Goal: Task Accomplishment & Management: Use online tool/utility

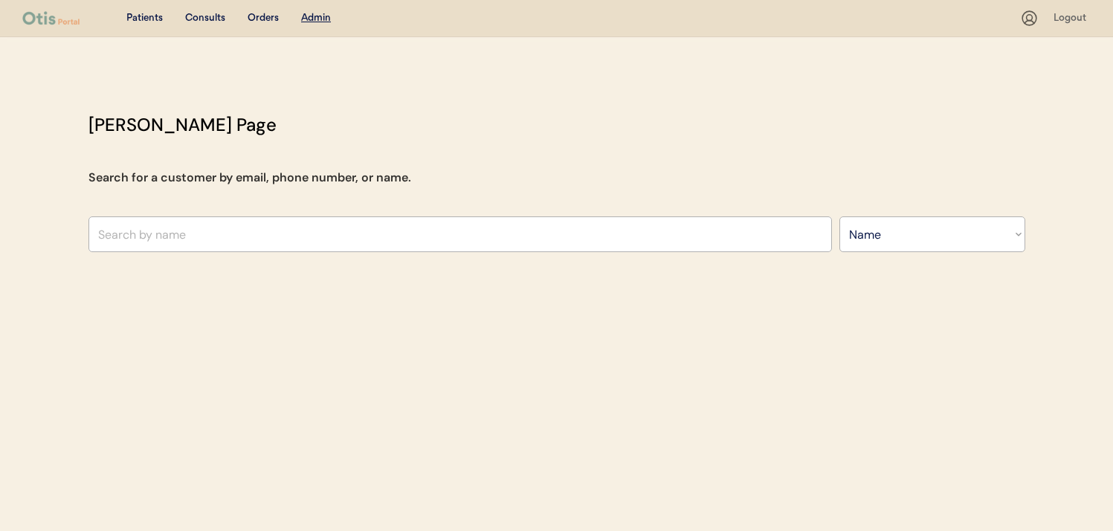
select select ""Name""
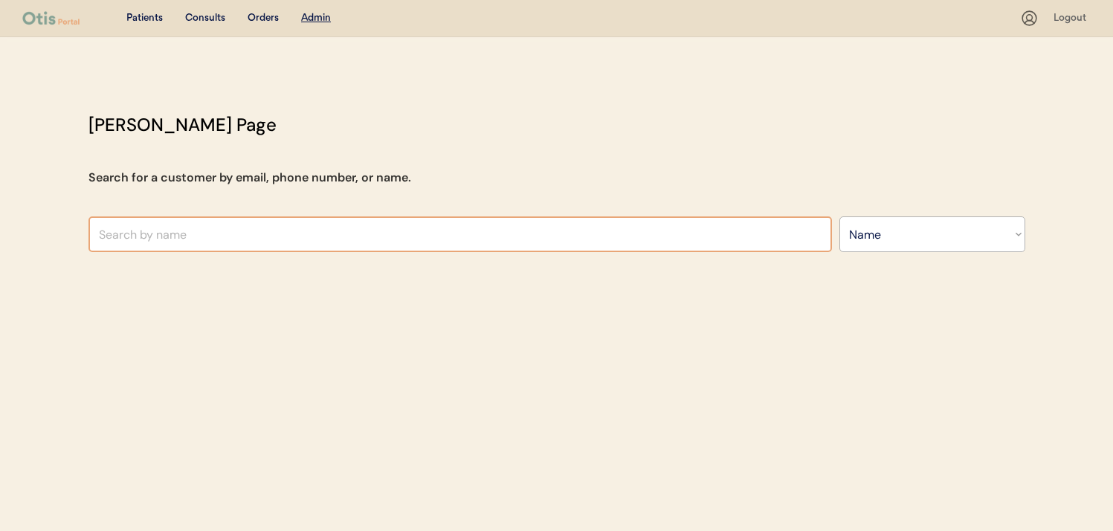
click at [303, 241] on input "text" at bounding box center [461, 234] width 744 height 36
type input "luna ry"
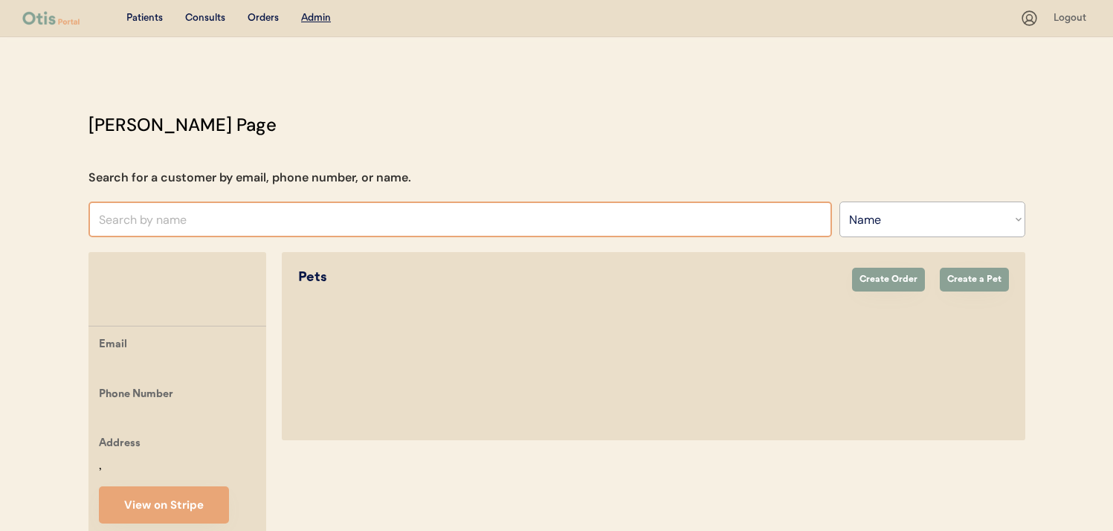
click at [496, 225] on input "text" at bounding box center [461, 220] width 744 height 36
click at [493, 219] on input "text" at bounding box center [461, 220] width 744 height 36
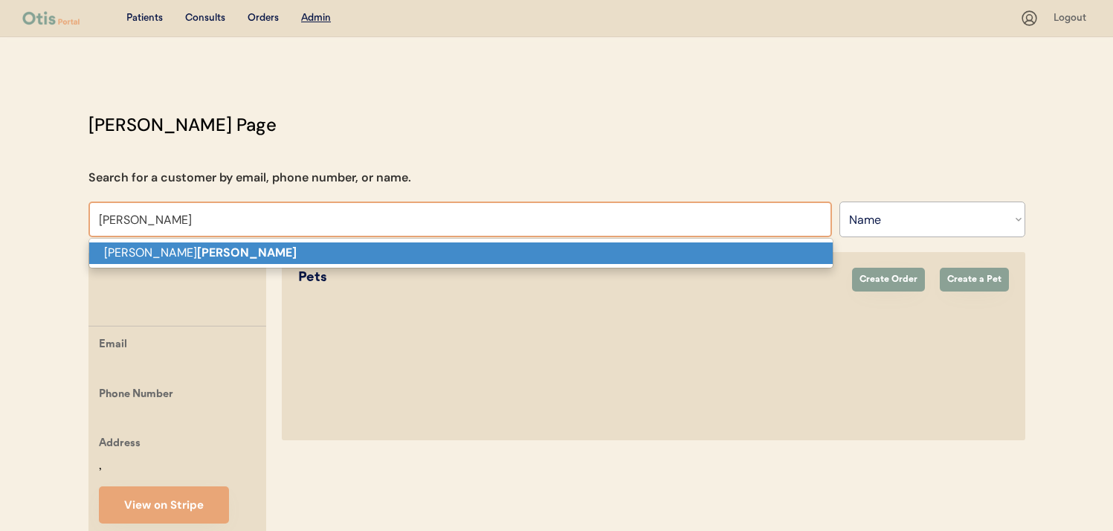
click at [466, 250] on p "Vera Ryals" at bounding box center [461, 253] width 744 height 22
type input "[PERSON_NAME]"
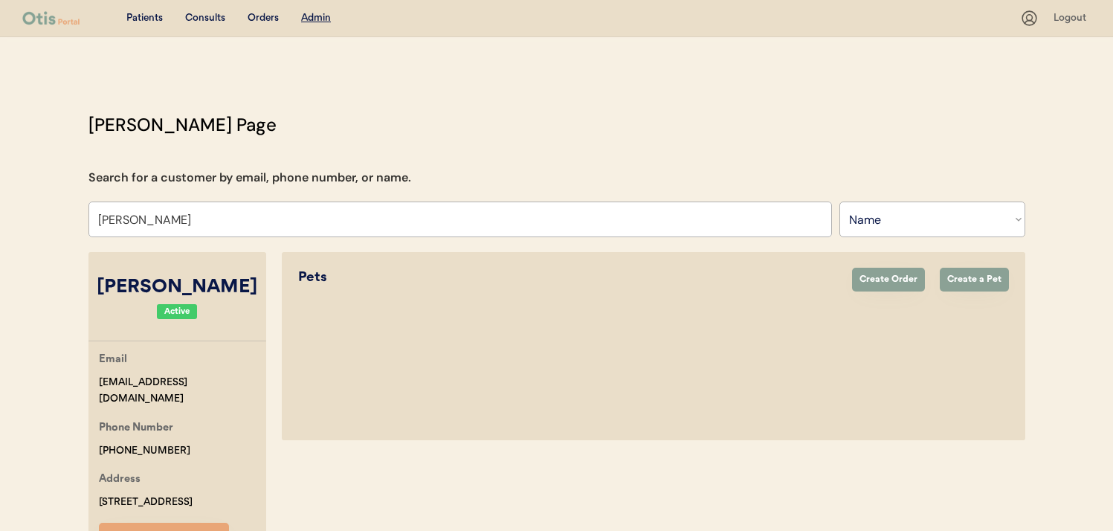
select select "true"
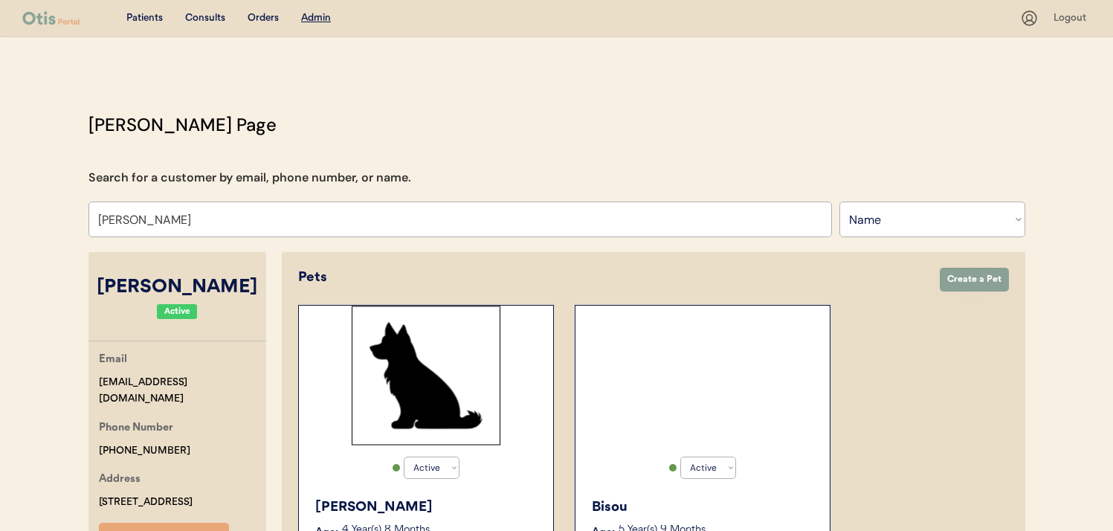
scroll to position [69, 0]
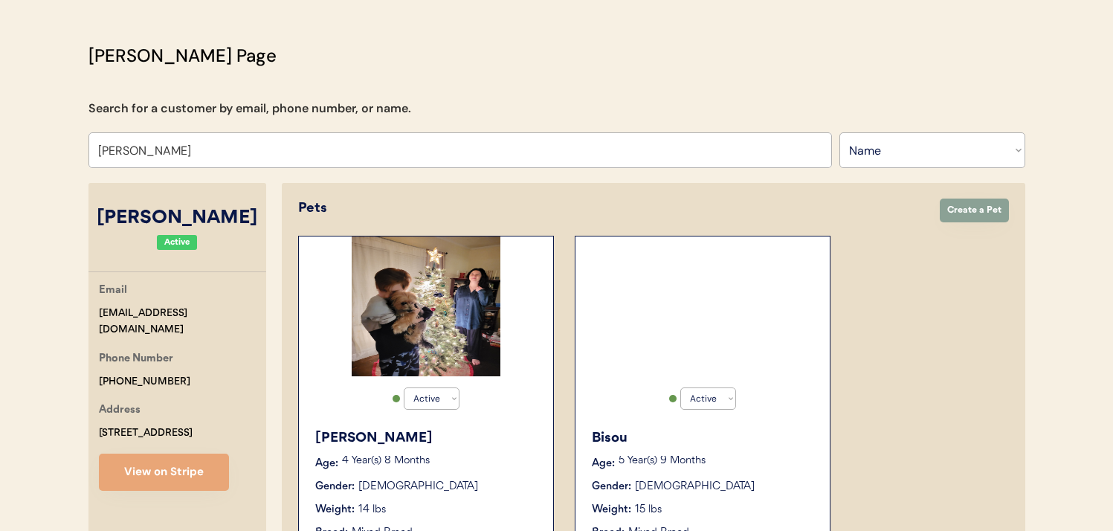
type input "[PERSON_NAME]"
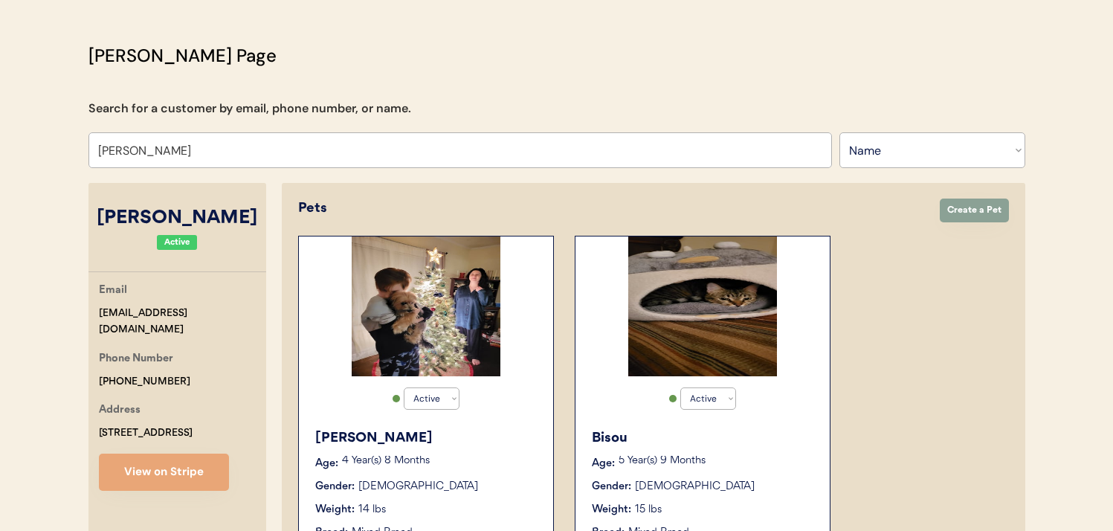
click at [448, 479] on div "Gender: Female" at bounding box center [426, 487] width 223 height 16
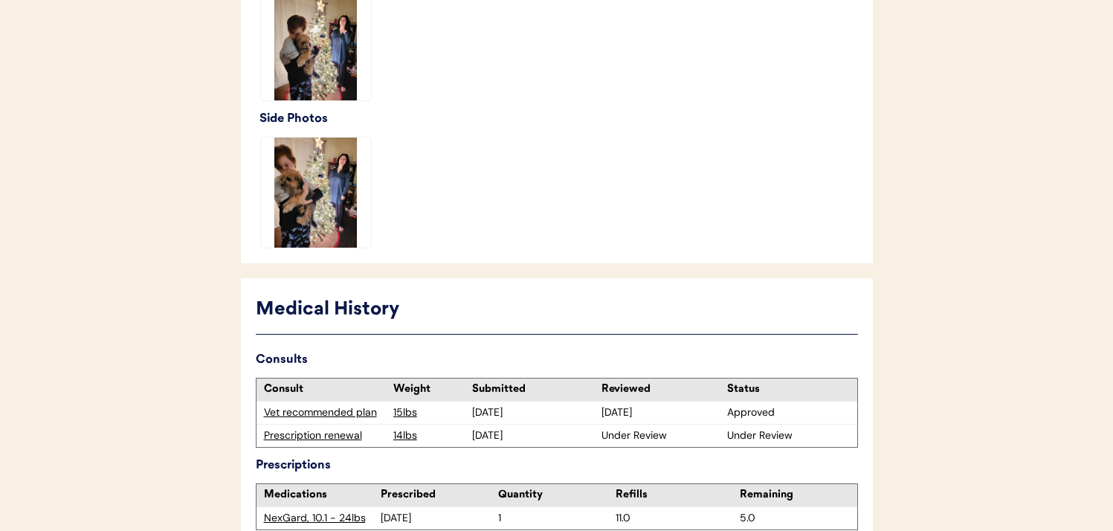
scroll to position [536, 0]
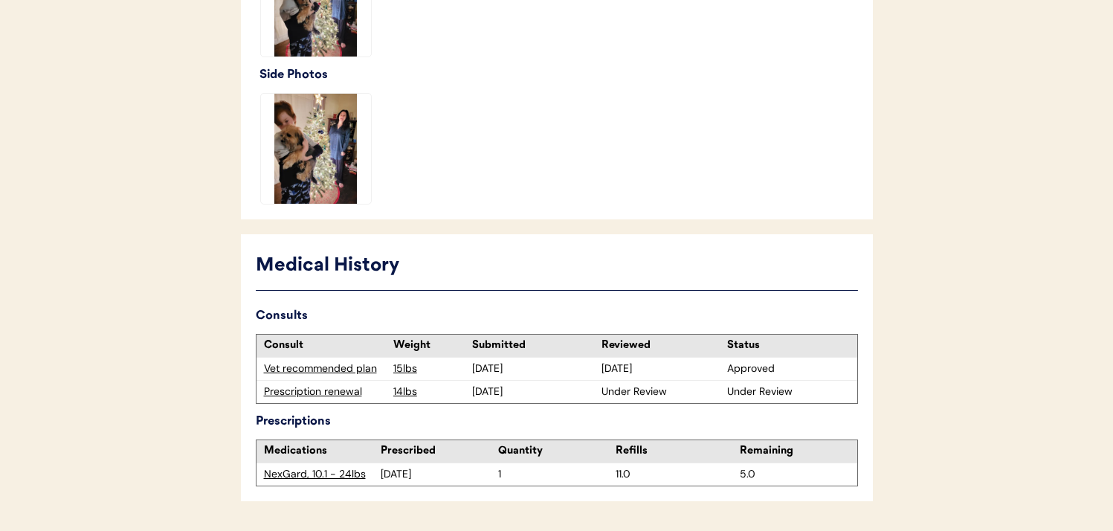
click at [360, 373] on div "Vet recommended plan" at bounding box center [325, 368] width 122 height 15
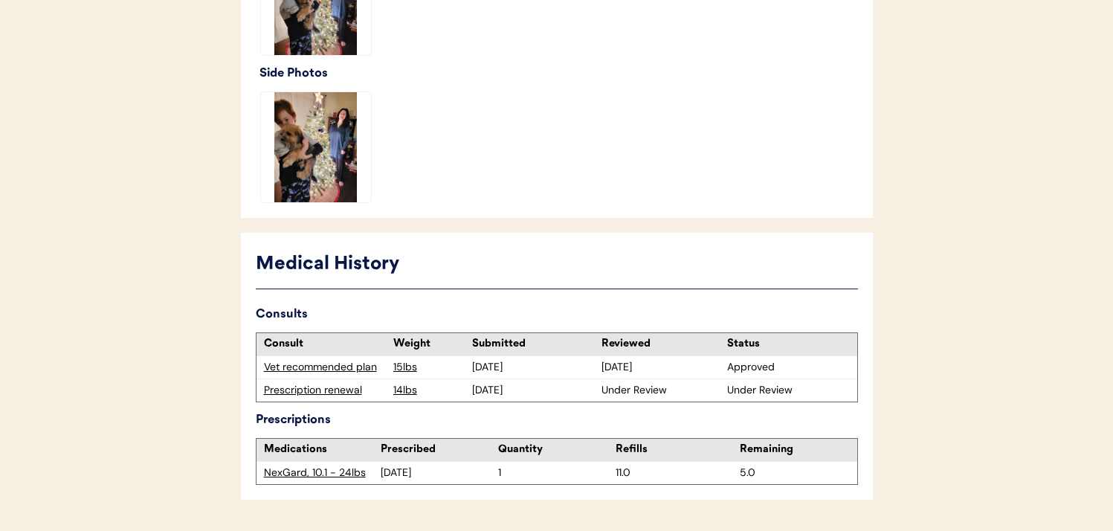
scroll to position [556, 0]
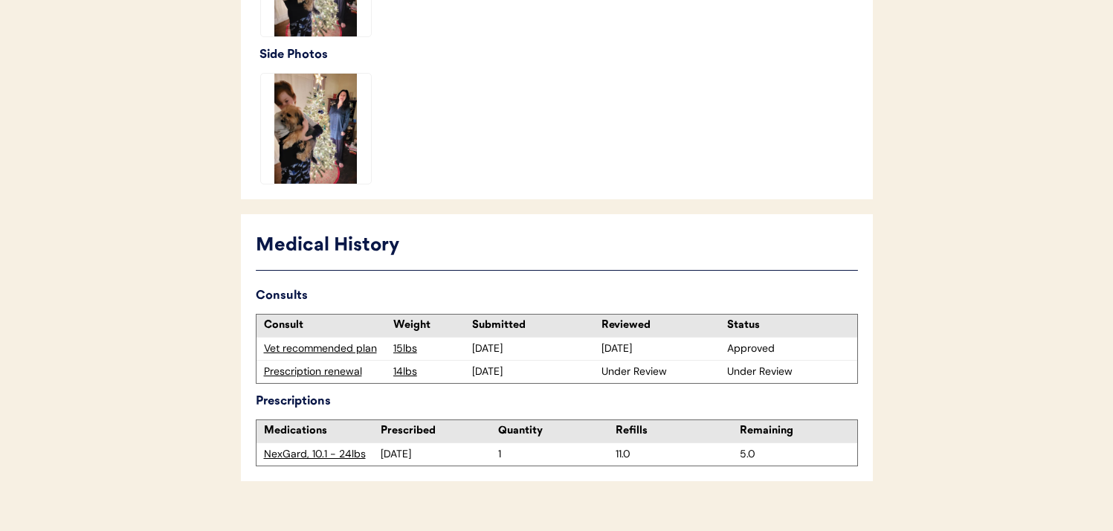
click at [320, 374] on div "Prescription renewal" at bounding box center [325, 371] width 122 height 15
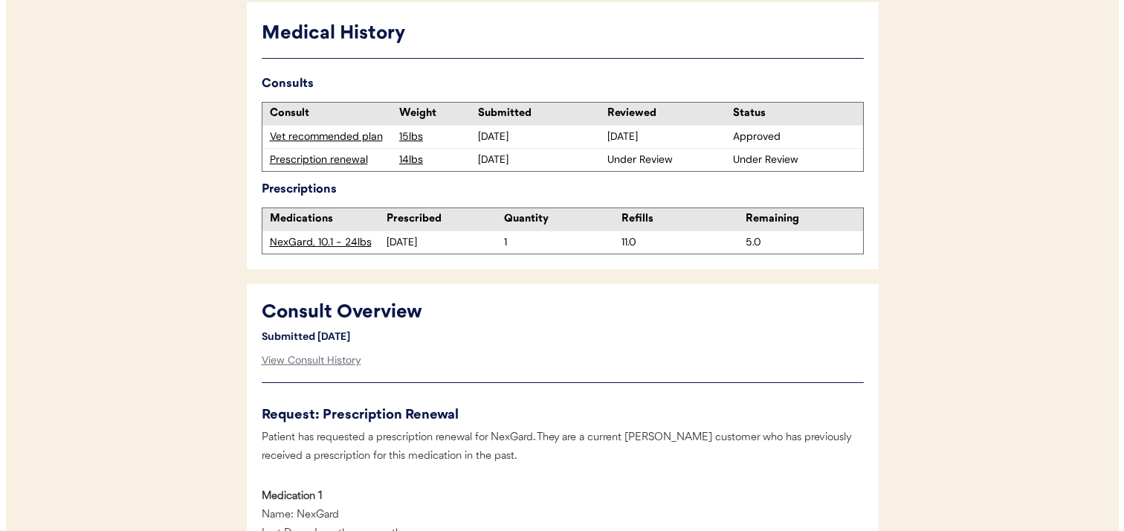
scroll to position [408, 0]
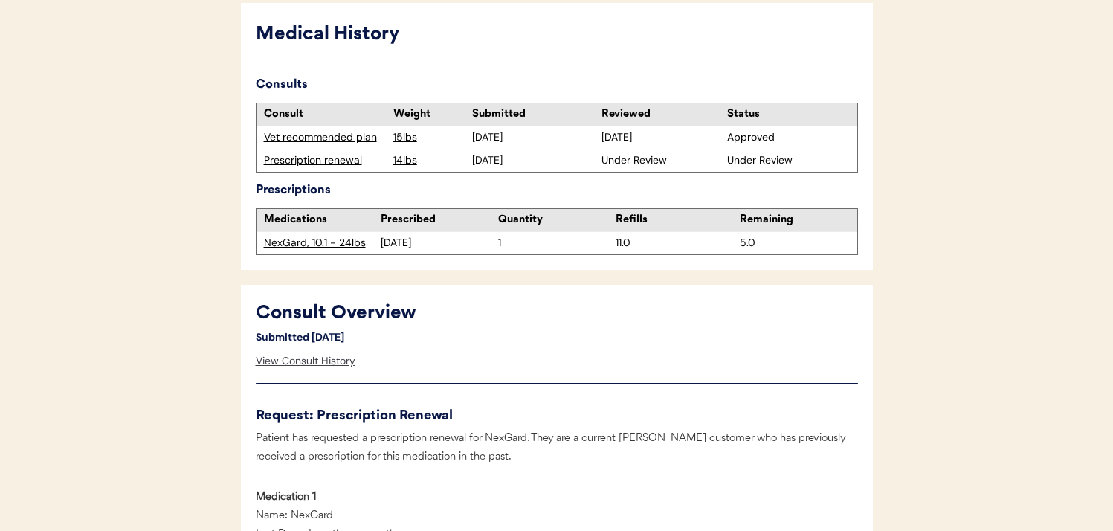
click at [321, 366] on div "View Consult History" at bounding box center [306, 362] width 100 height 30
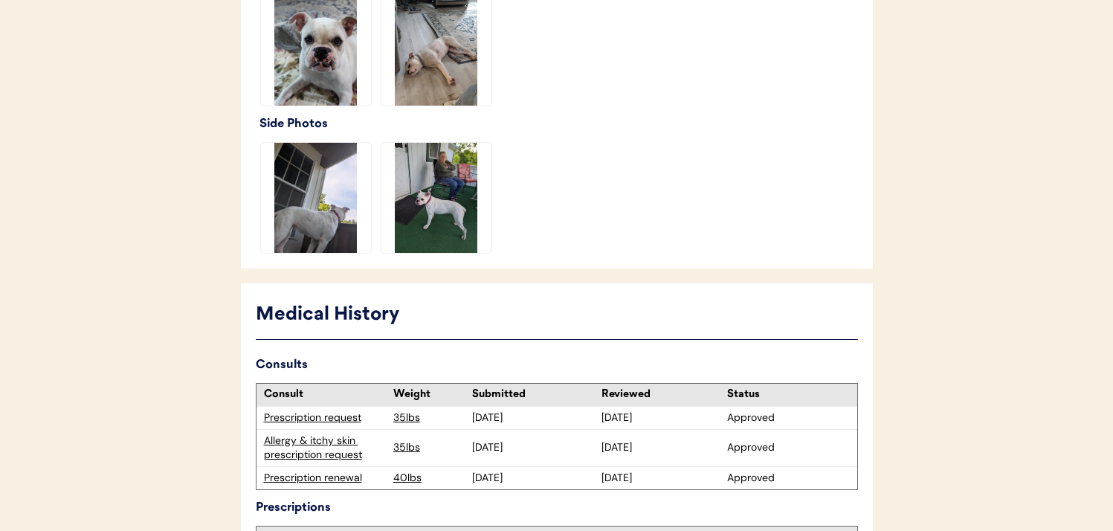
scroll to position [773, 0]
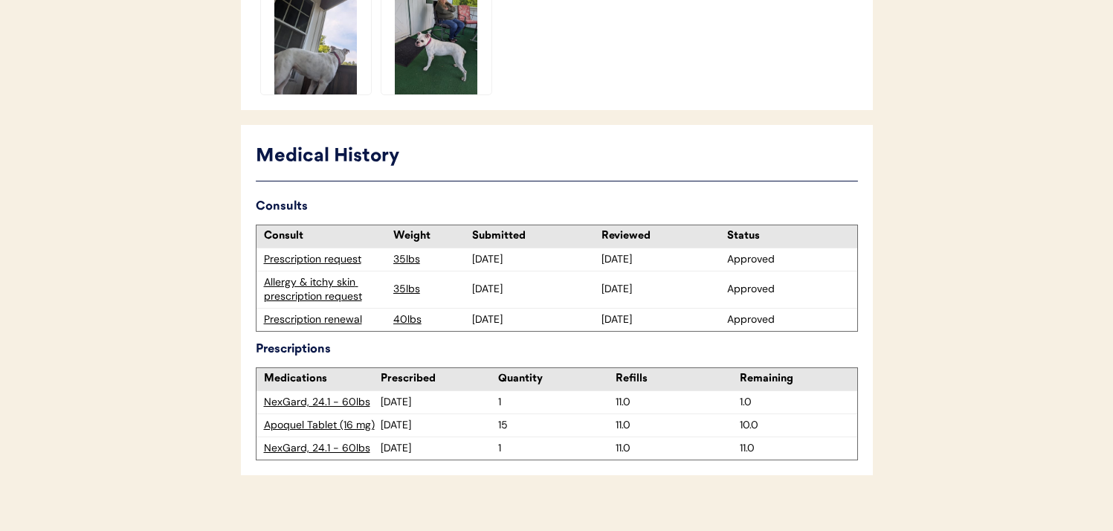
click at [340, 277] on div "Allergy & itchy skin prescription request" at bounding box center [325, 289] width 122 height 29
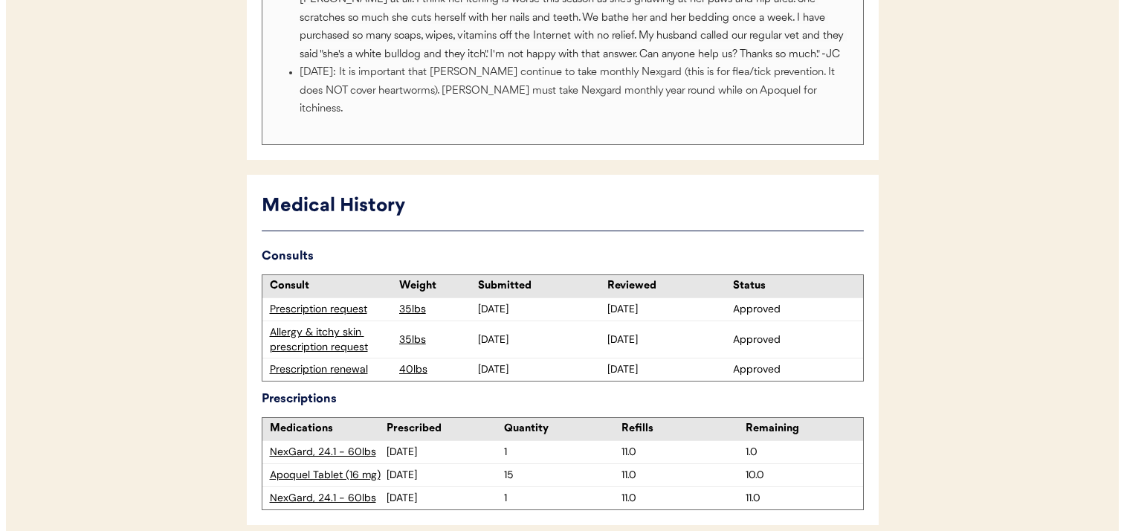
scroll to position [402, 0]
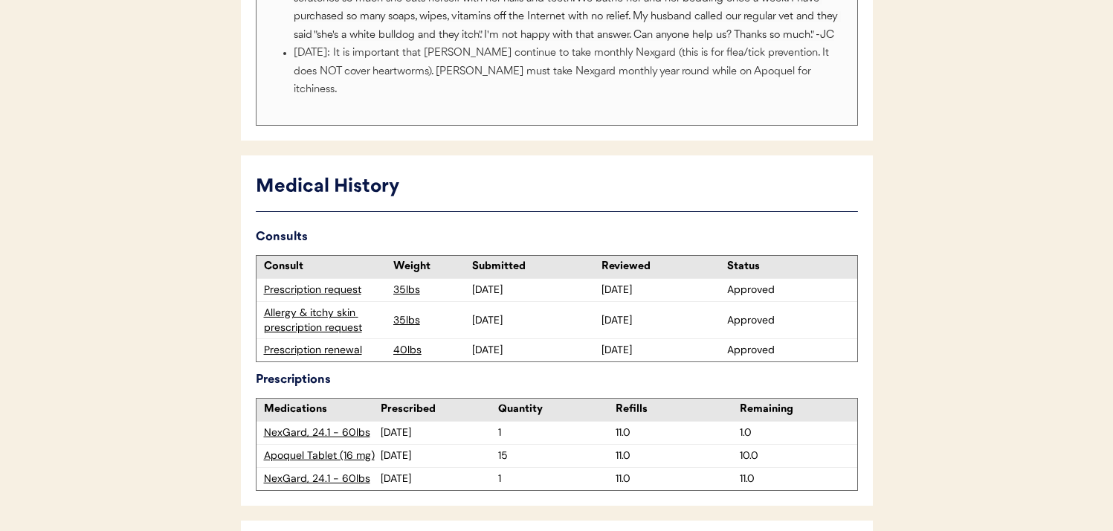
click at [333, 448] on div "Apoquel Tablet (16 mg)" at bounding box center [322, 455] width 117 height 15
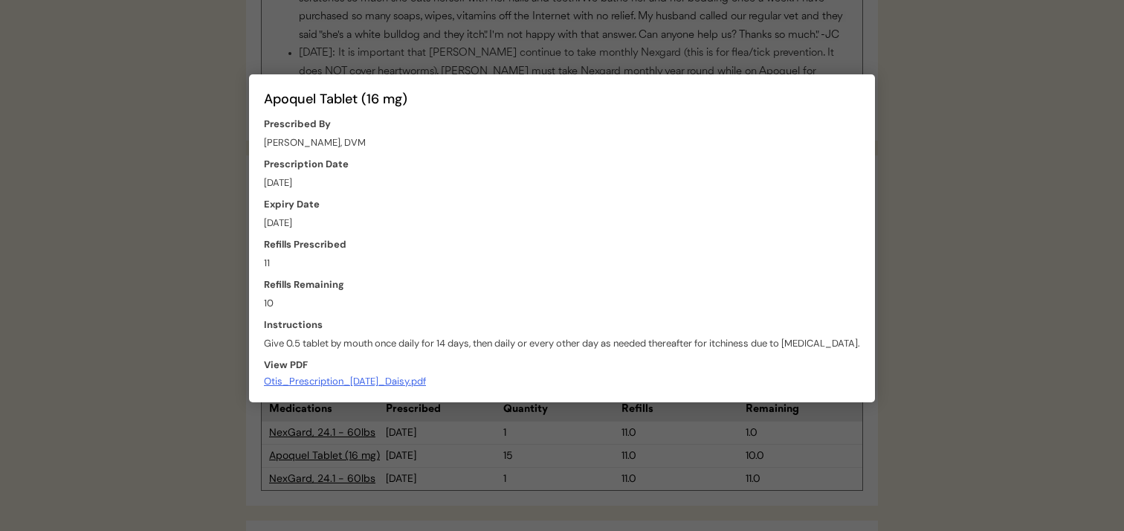
click at [333, 384] on div "Otis_Prescription_[DATE]_Daisy.pdf" at bounding box center [345, 381] width 162 height 11
